Goal: Entertainment & Leisure: Consume media (video, audio)

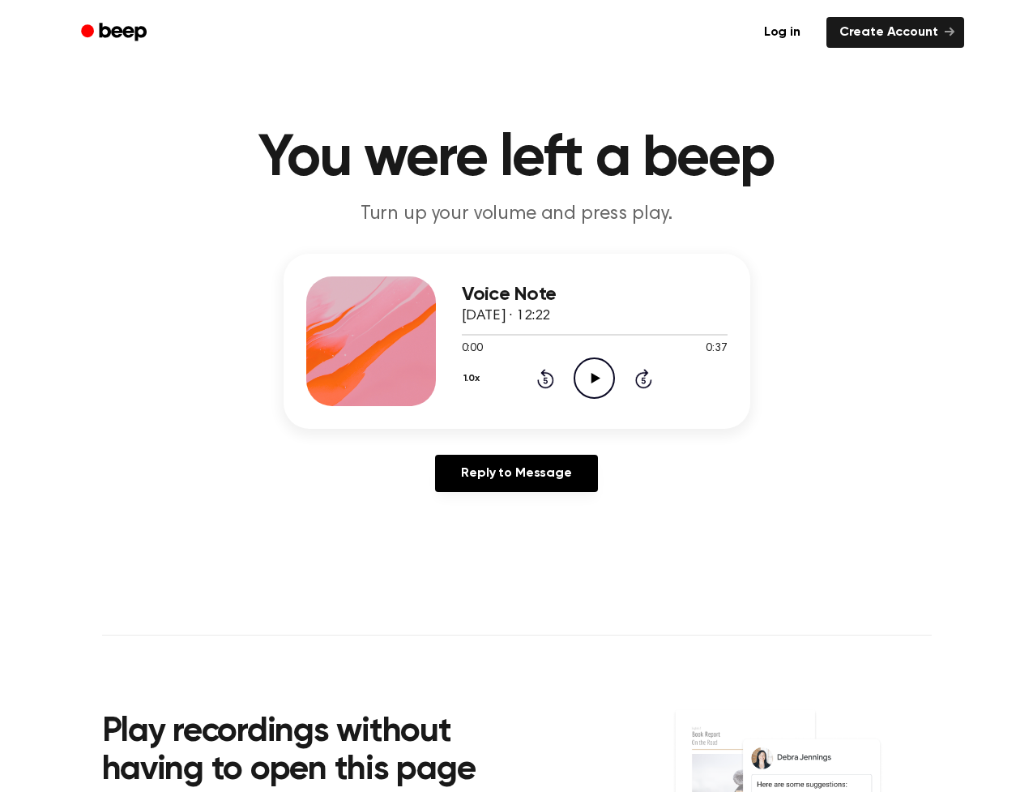
click at [596, 378] on icon at bounding box center [595, 378] width 9 height 11
click at [595, 380] on icon at bounding box center [595, 378] width 9 height 11
click at [596, 378] on icon at bounding box center [595, 378] width 9 height 11
click at [596, 377] on icon at bounding box center [594, 378] width 7 height 11
click at [466, 335] on div at bounding box center [536, 335] width 148 height 2
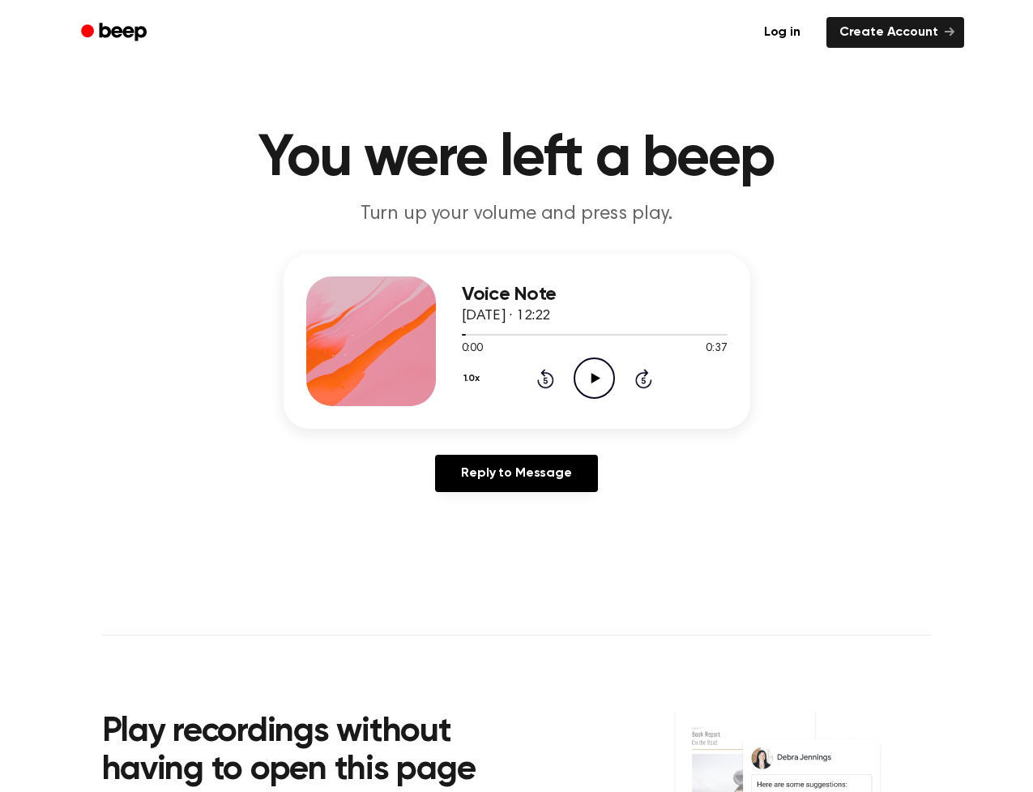
click at [596, 378] on icon at bounding box center [595, 378] width 9 height 11
click at [595, 376] on icon "Pause Audio" at bounding box center [594, 377] width 41 height 41
click at [464, 336] on div at bounding box center [595, 333] width 266 height 13
click at [596, 377] on icon at bounding box center [595, 378] width 9 height 11
click at [600, 379] on icon "Play Audio" at bounding box center [594, 377] width 41 height 41
